Goal: Navigation & Orientation: Find specific page/section

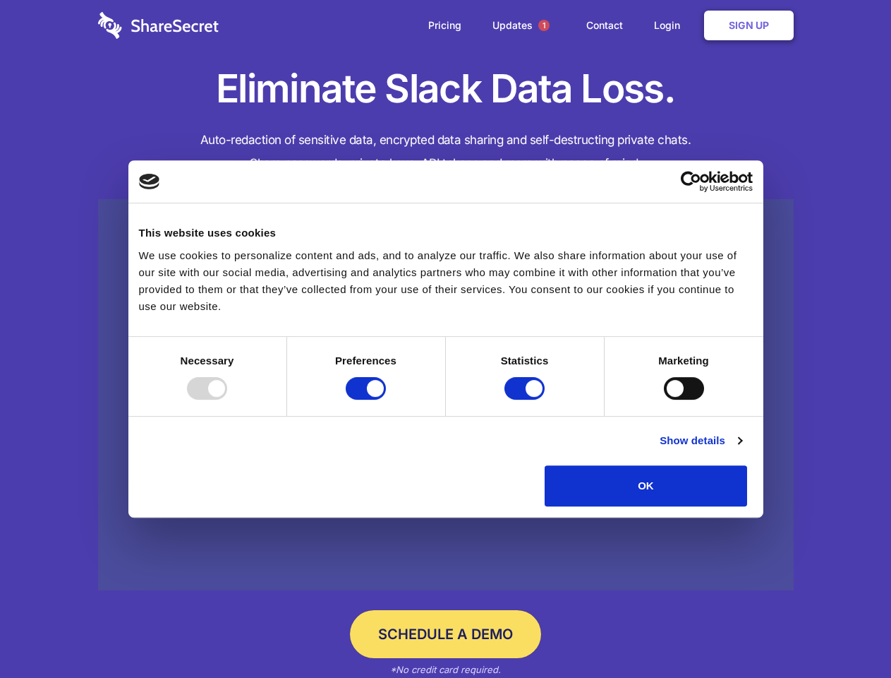
click at [227, 399] on div at bounding box center [207, 388] width 40 height 23
click at [386, 399] on input "Preferences" at bounding box center [366, 388] width 40 height 23
checkbox input "false"
click at [526, 399] on input "Statistics" at bounding box center [525, 388] width 40 height 23
checkbox input "false"
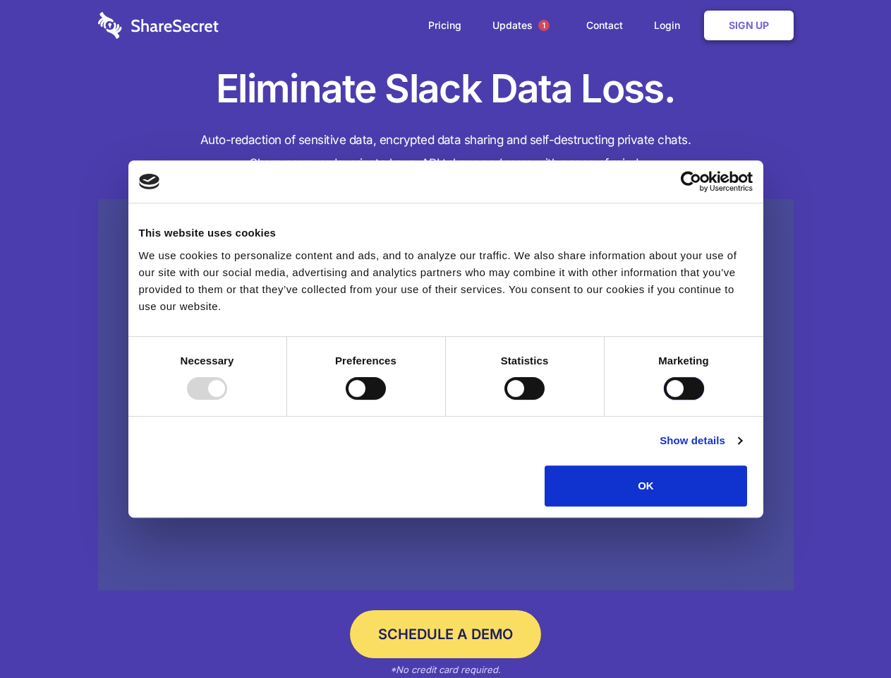
click at [664, 399] on input "Marketing" at bounding box center [684, 388] width 40 height 23
checkbox input "true"
click at [742, 449] on link "Show details" at bounding box center [701, 440] width 82 height 17
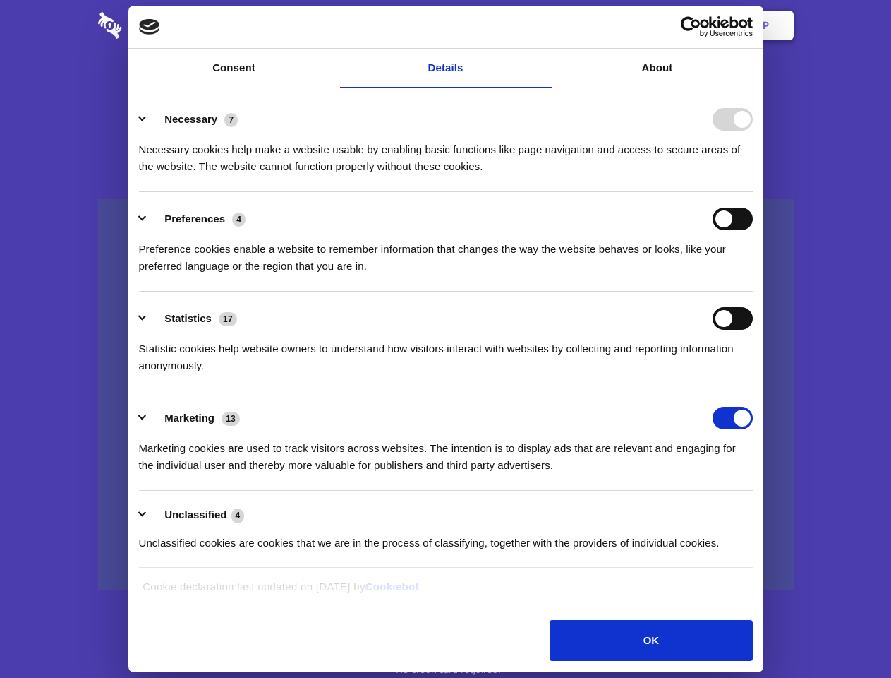
click at [753, 175] on div "Necessary cookies help make a website usable by enabling basic functions like p…" at bounding box center [446, 153] width 614 height 44
click at [543, 25] on span "1" at bounding box center [543, 25] width 11 height 11
